Goal: Register for event/course

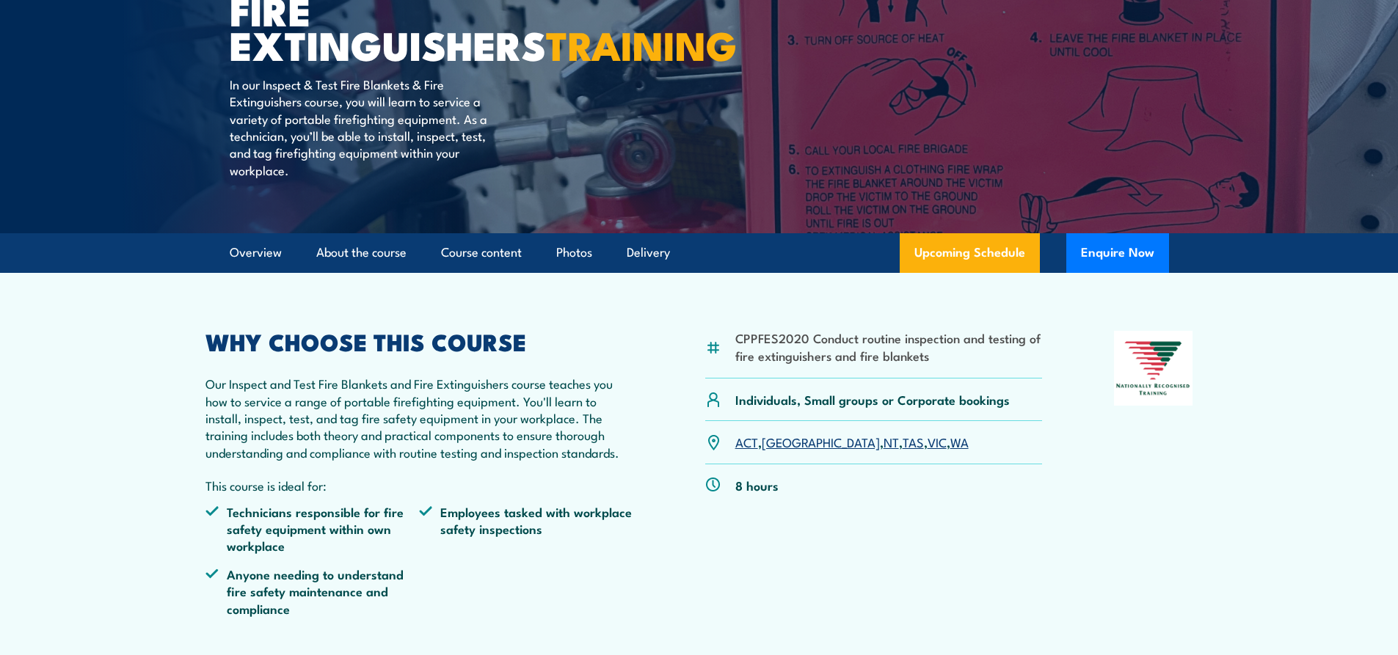
scroll to position [367, 0]
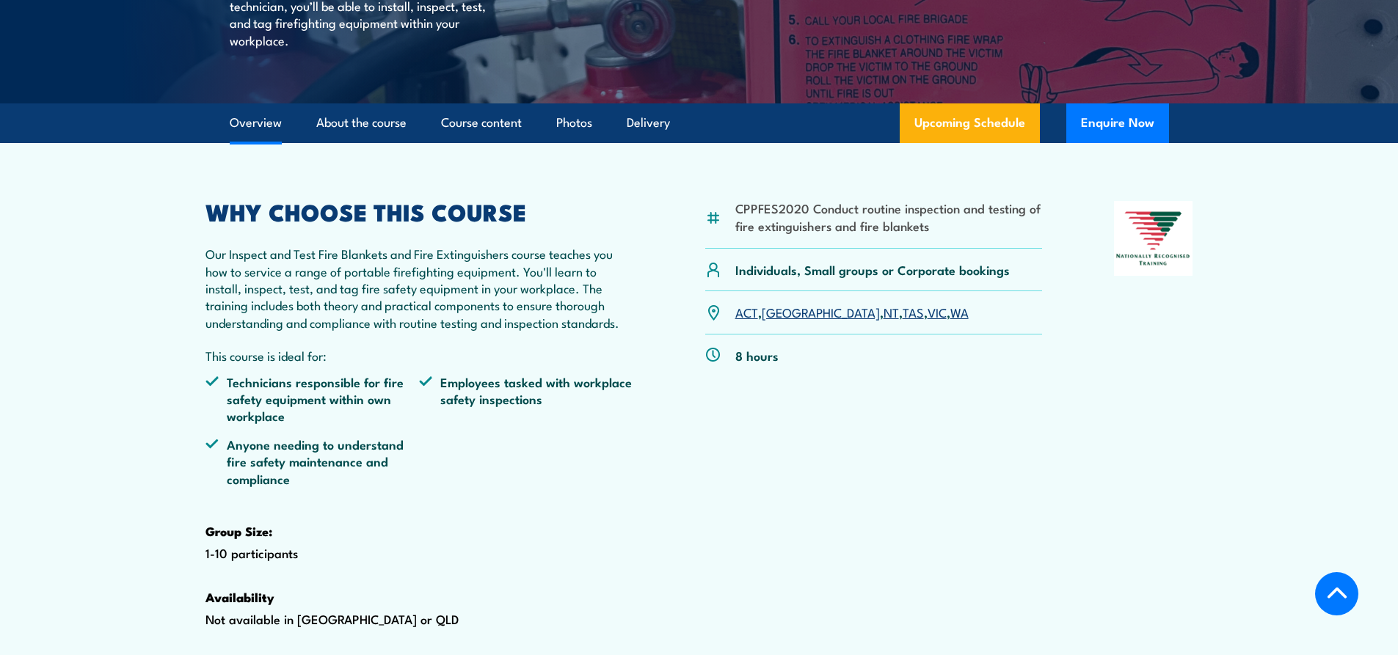
click at [903, 321] on link "TAS" at bounding box center [913, 312] width 21 height 18
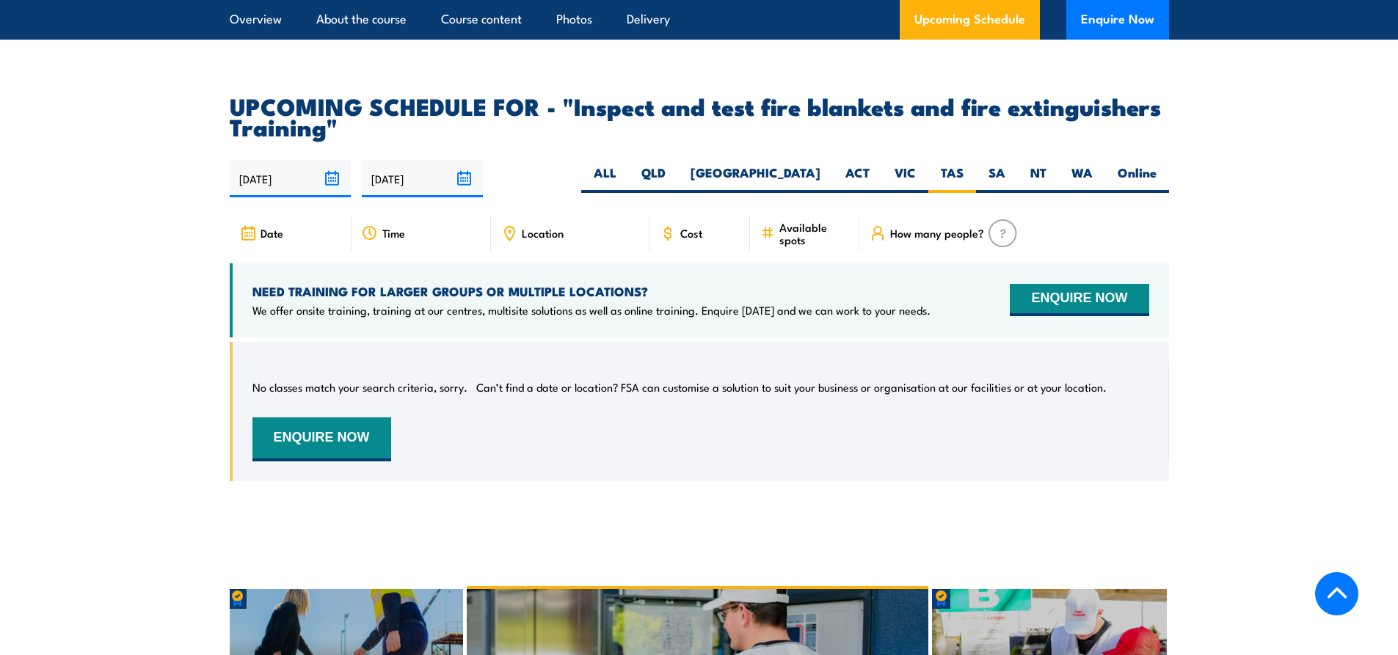
scroll to position [2432, 0]
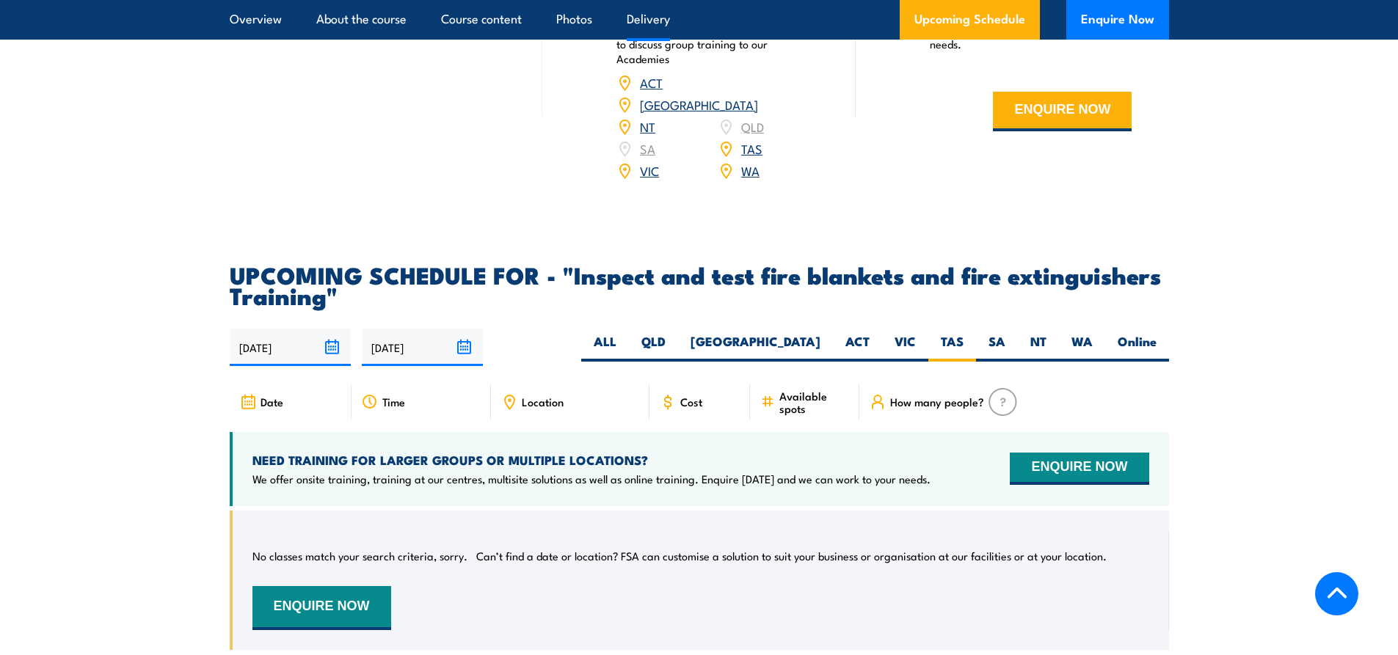
click at [698, 408] on span "Cost" at bounding box center [691, 402] width 22 height 12
click at [688, 408] on span "Cost" at bounding box center [691, 402] width 22 height 12
click at [683, 408] on span "Cost" at bounding box center [691, 402] width 22 height 12
click at [666, 410] on icon at bounding box center [668, 402] width 16 height 16
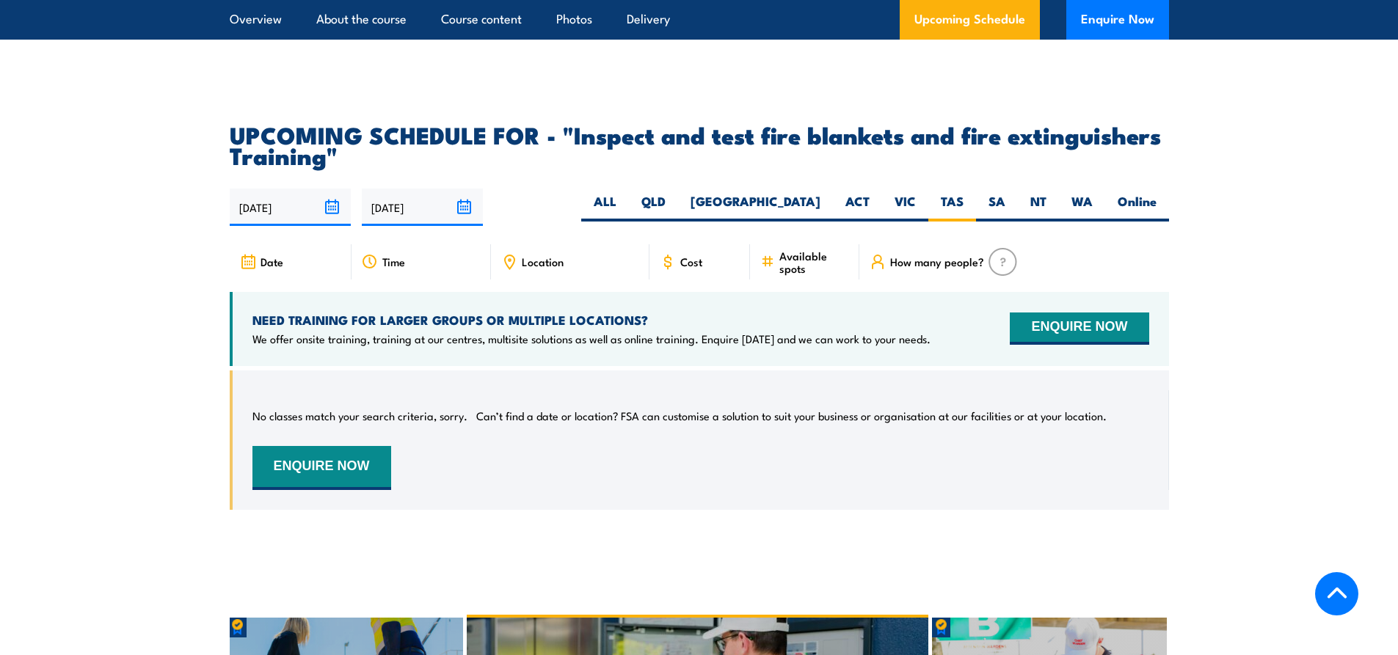
scroll to position [2579, 0]
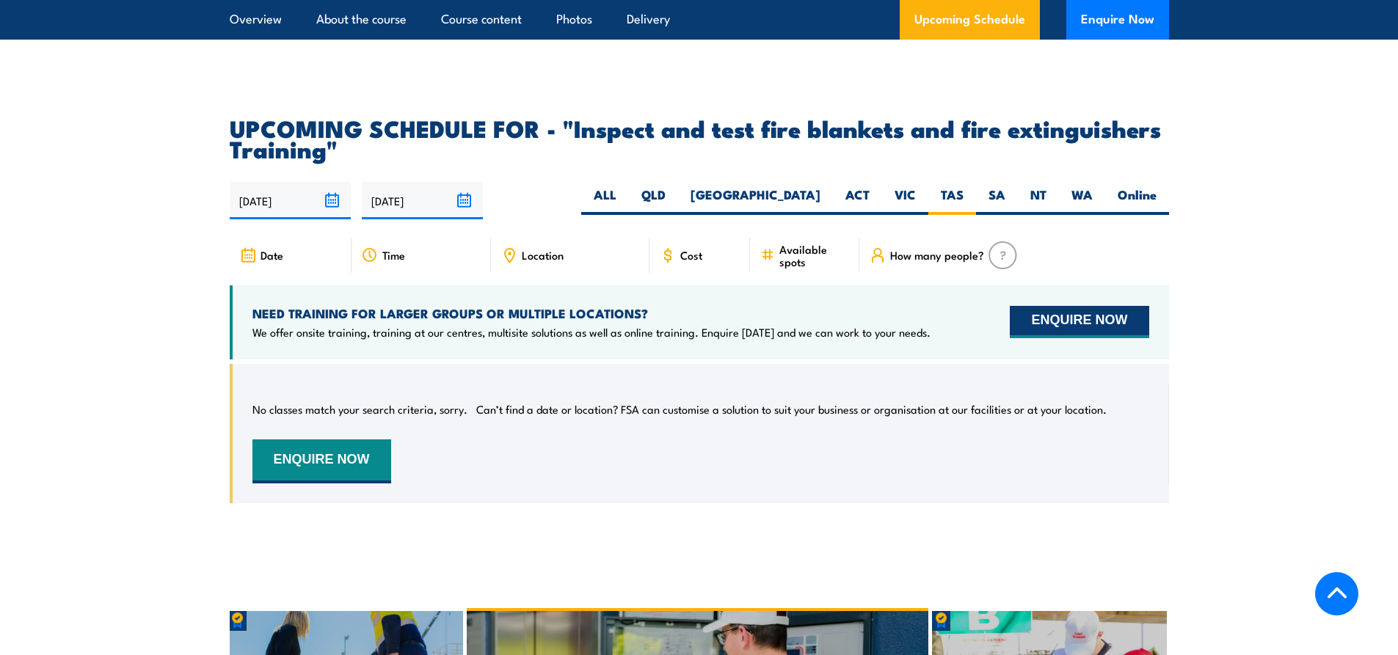
click at [1060, 338] on button "ENQUIRE NOW" at bounding box center [1079, 322] width 139 height 32
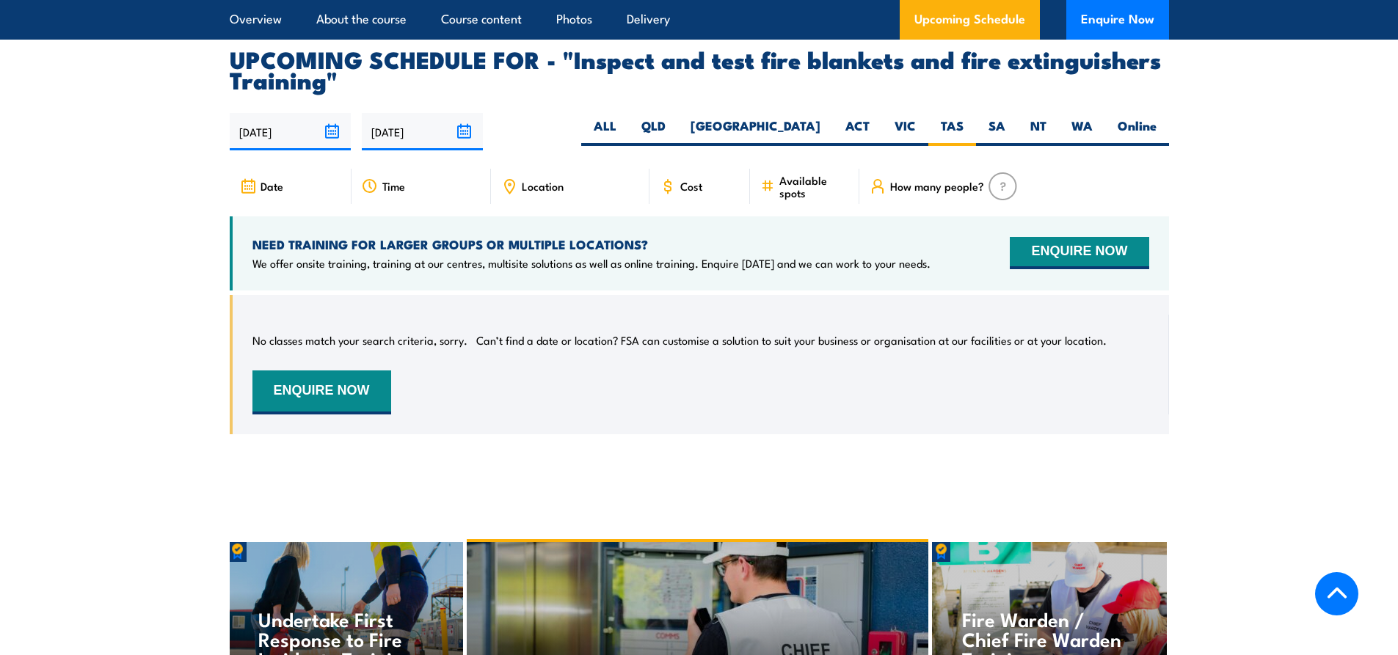
scroll to position [2652, 0]
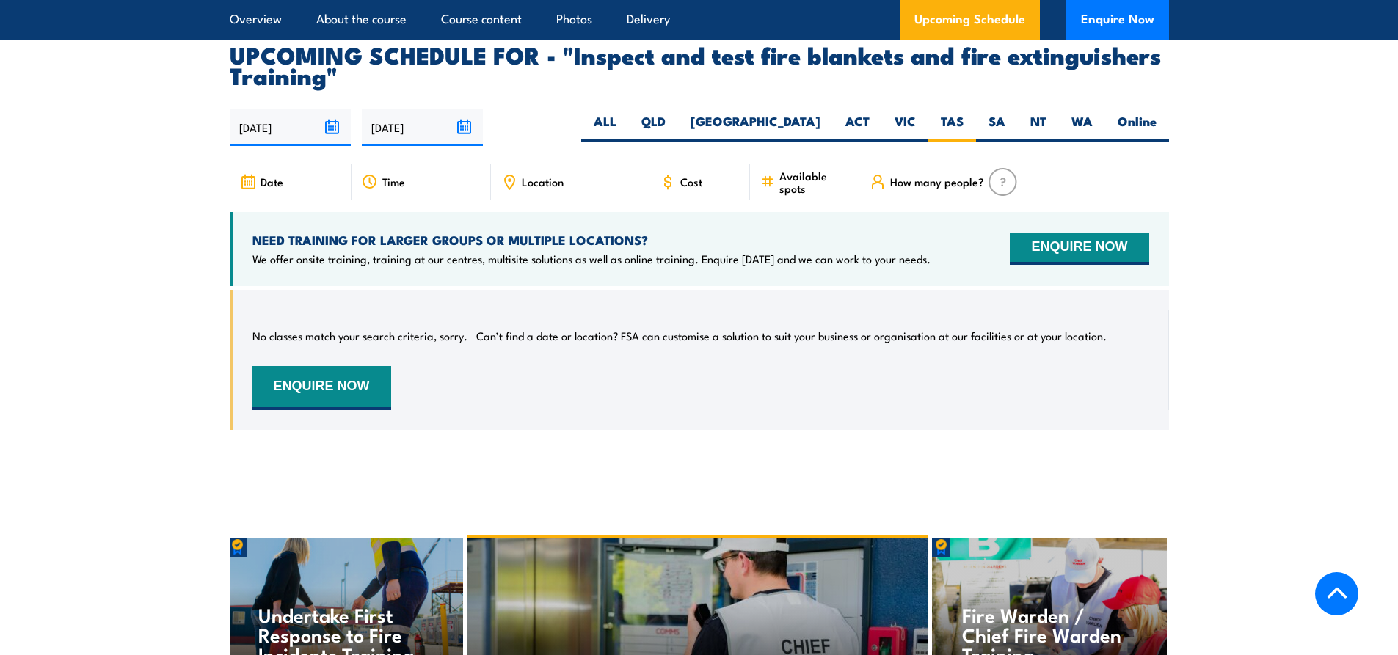
click at [666, 190] on icon at bounding box center [668, 182] width 16 height 16
click at [664, 190] on icon at bounding box center [668, 182] width 16 height 16
click at [882, 142] on label "VIC" at bounding box center [905, 127] width 46 height 29
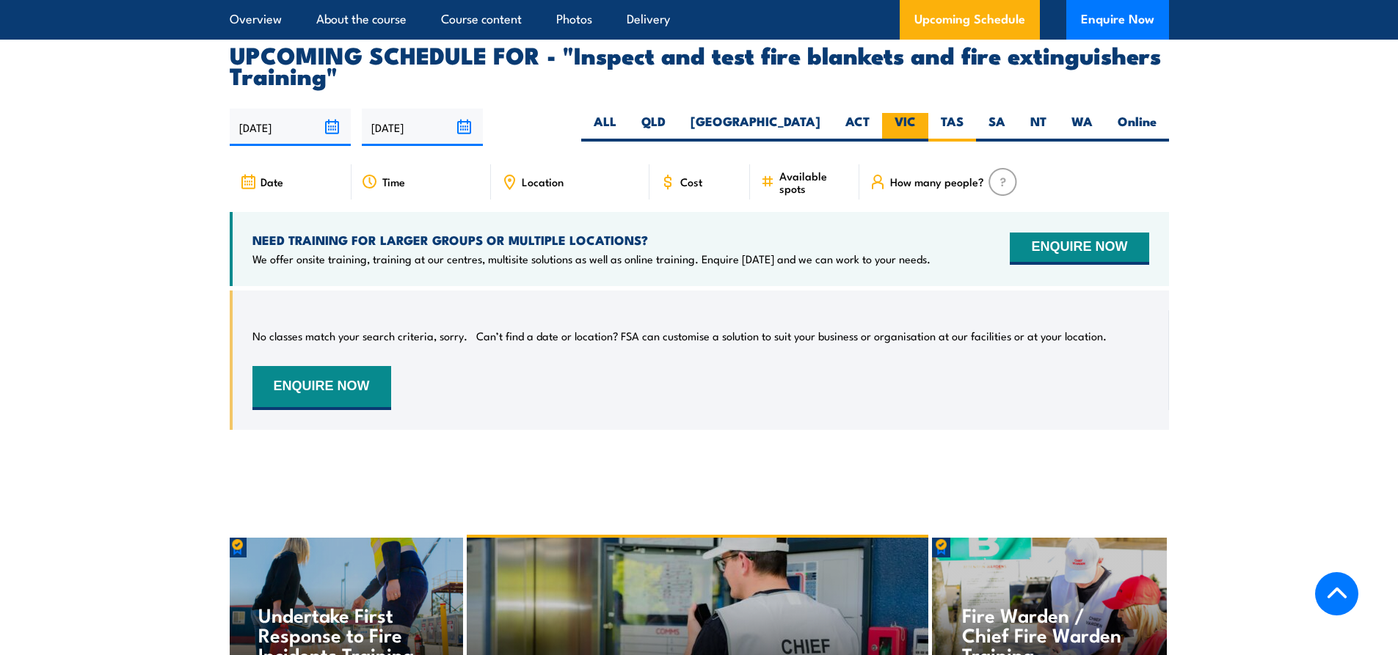
click at [916, 123] on input "VIC" at bounding box center [921, 118] width 10 height 10
radio input "true"
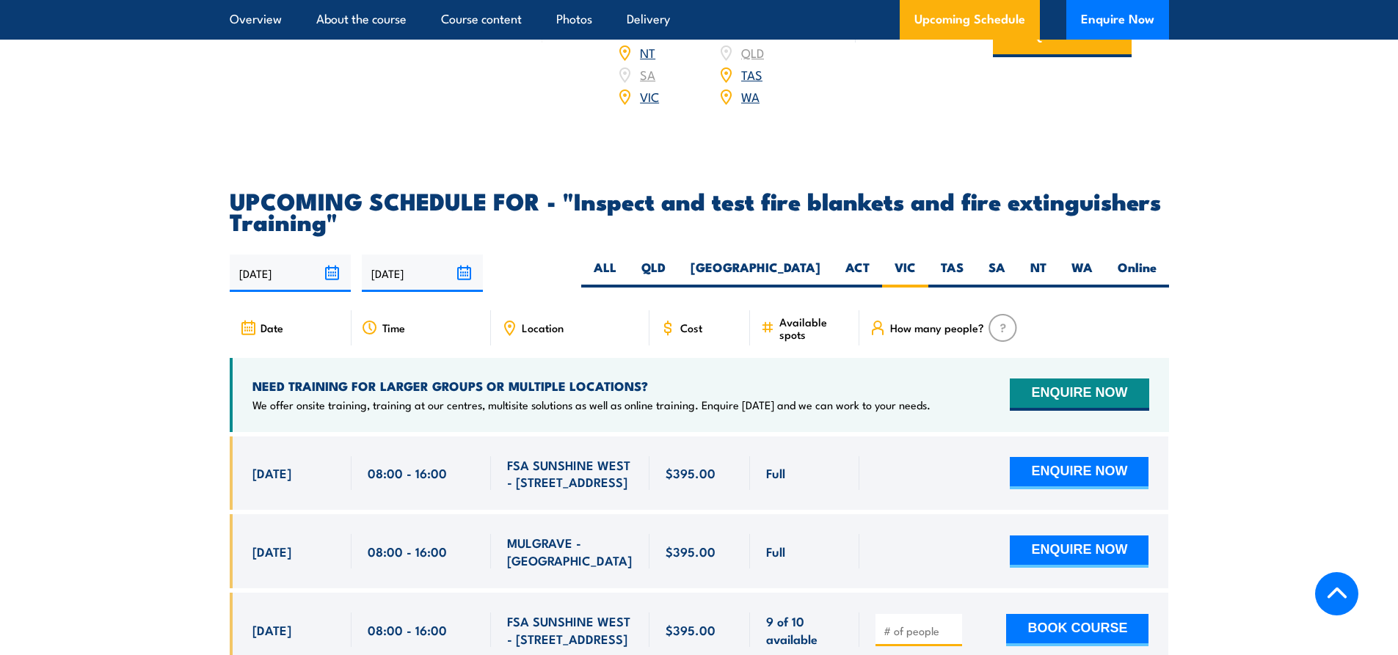
scroll to position [2506, 0]
click at [966, 288] on label "TAS" at bounding box center [952, 274] width 48 height 29
click at [966, 269] on input "TAS" at bounding box center [969, 265] width 10 height 10
radio input "true"
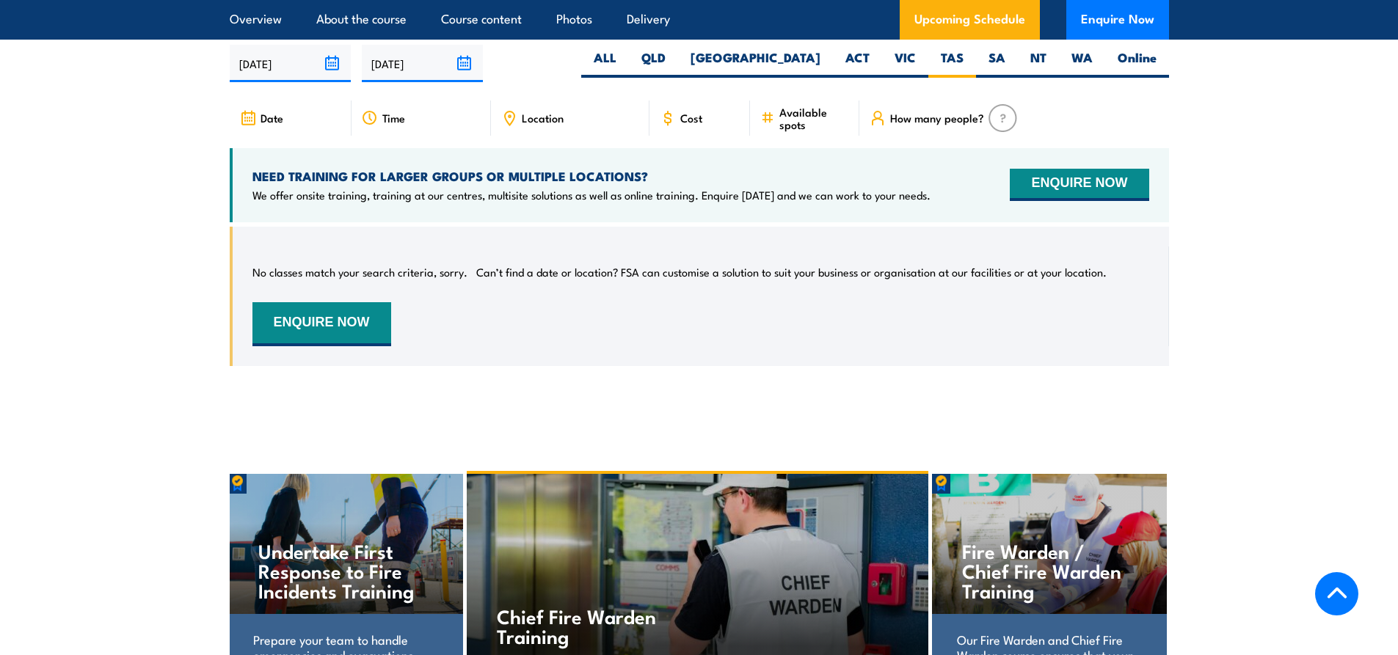
scroll to position [2726, 0]
